Goal: Information Seeking & Learning: Obtain resource

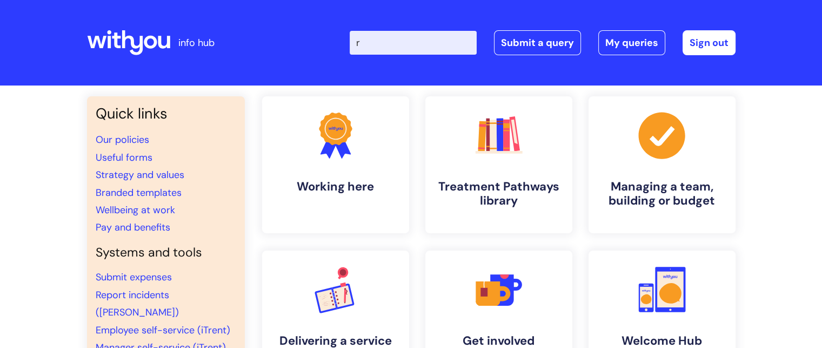
click at [443, 40] on input "r" at bounding box center [413, 43] width 127 height 24
type input "r"
type input "interviews"
click button "Search" at bounding box center [0, 0] width 0 height 0
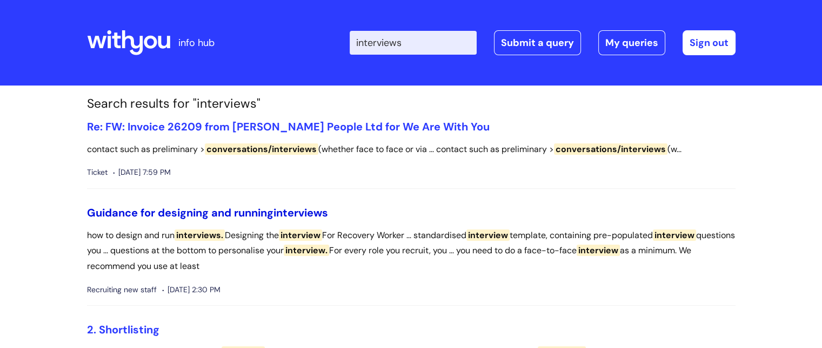
click at [241, 214] on link "Guidance for designing and running interviews" at bounding box center [207, 212] width 241 height 14
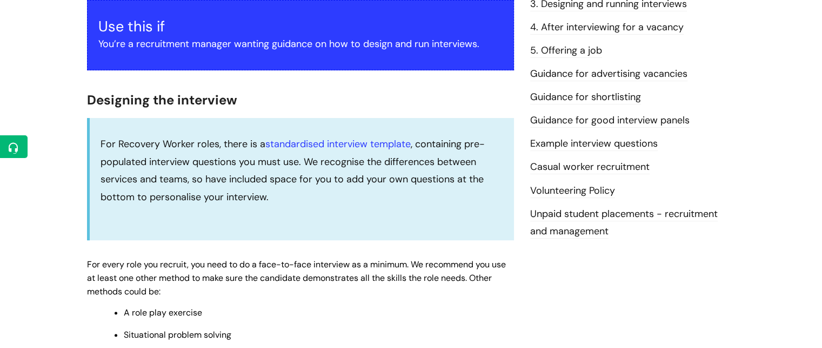
scroll to position [327, 0]
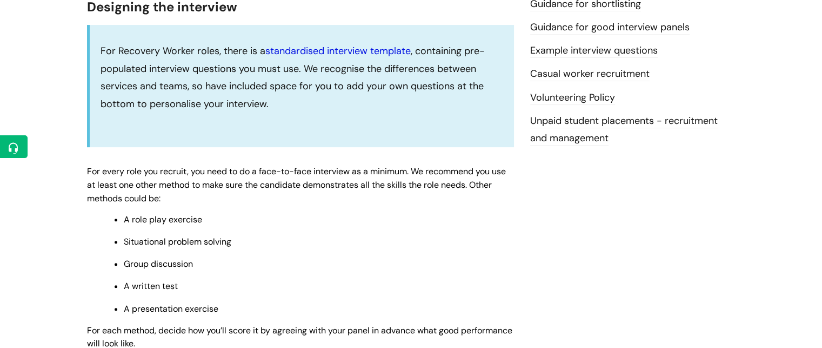
click at [341, 45] on link "standardised interview template" at bounding box center [337, 50] width 145 height 13
